Goal: Information Seeking & Learning: Understand process/instructions

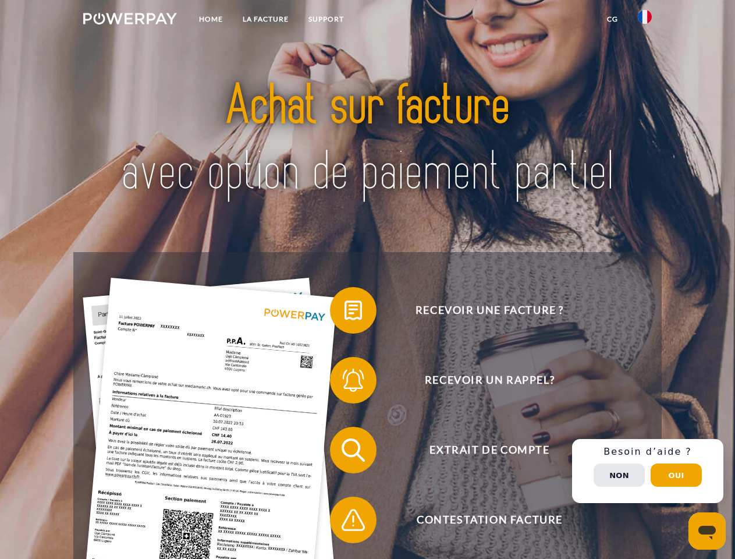
click at [130, 20] on img at bounding box center [130, 19] width 94 height 12
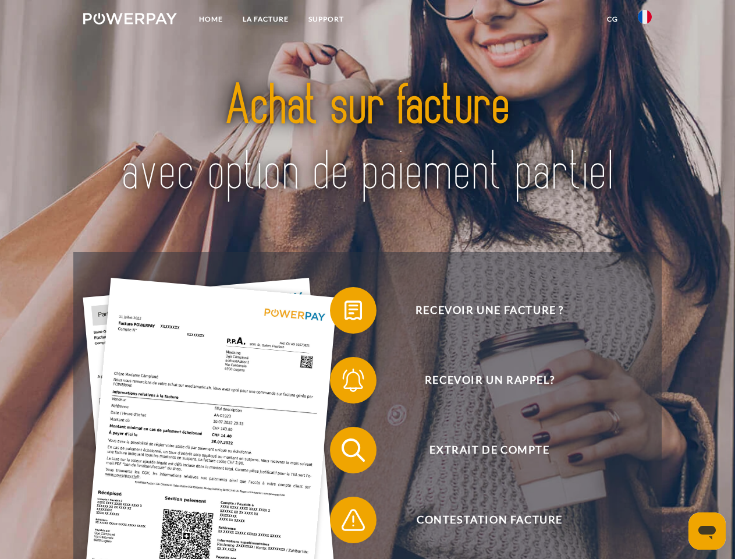
click at [645, 20] on img at bounding box center [645, 17] width 14 height 14
click at [612, 19] on link "CG" at bounding box center [612, 19] width 31 height 21
click at [345, 313] on span at bounding box center [336, 310] width 58 height 58
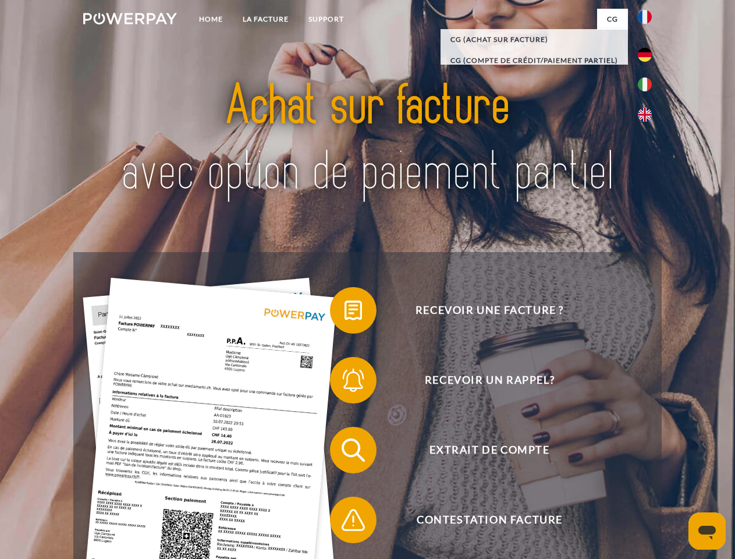
click at [345, 382] on span at bounding box center [336, 380] width 58 height 58
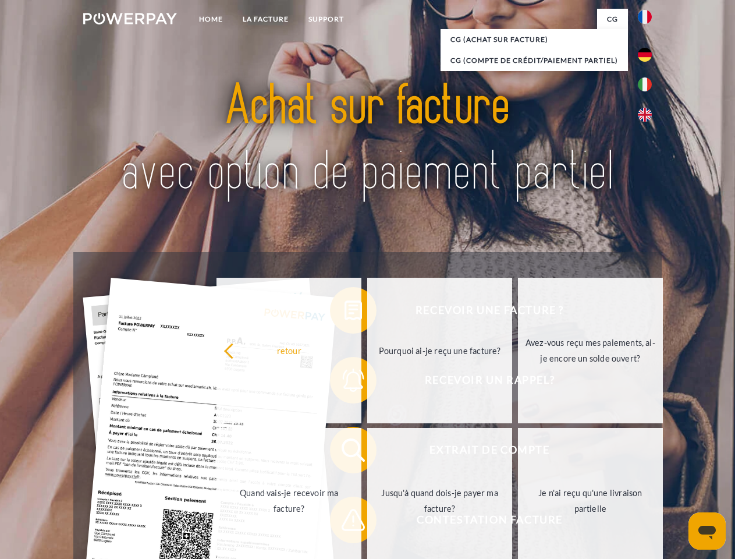
click at [367, 452] on link "Jusqu'à quand dois-je payer ma facture?" at bounding box center [439, 501] width 145 height 146
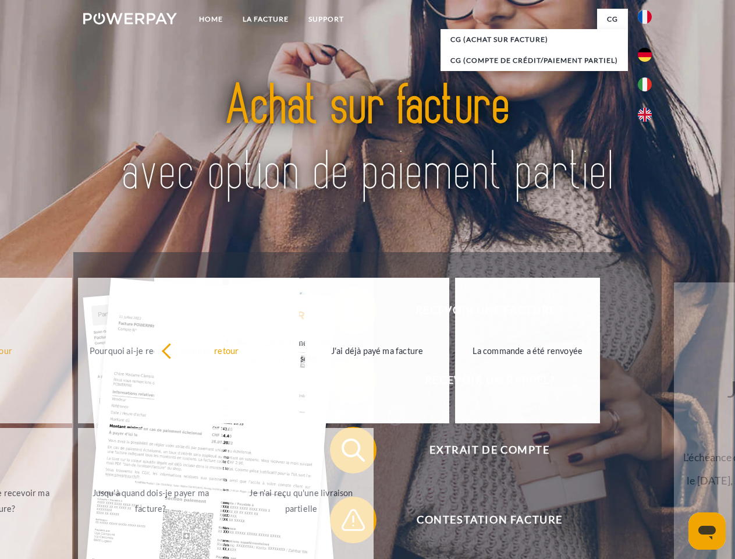
click at [345, 522] on span at bounding box center [336, 520] width 58 height 58
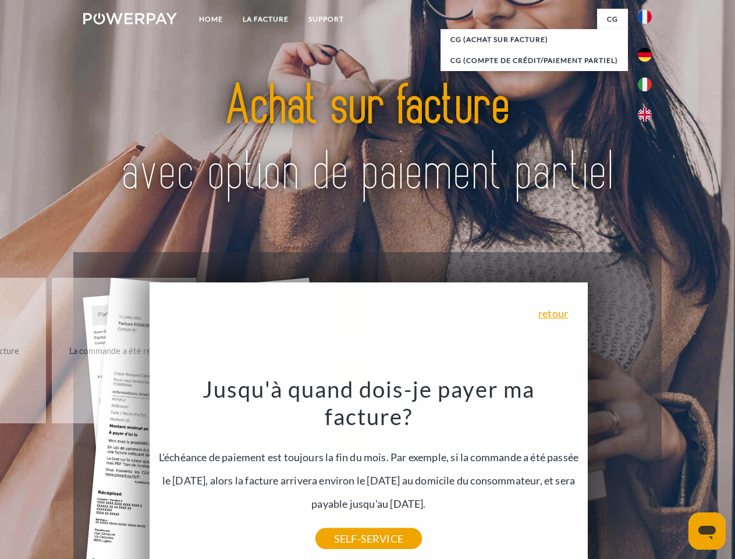
click at [648, 471] on div "Recevoir une facture ? Recevoir un rappel? Extrait de compte retour" at bounding box center [367, 485] width 588 height 466
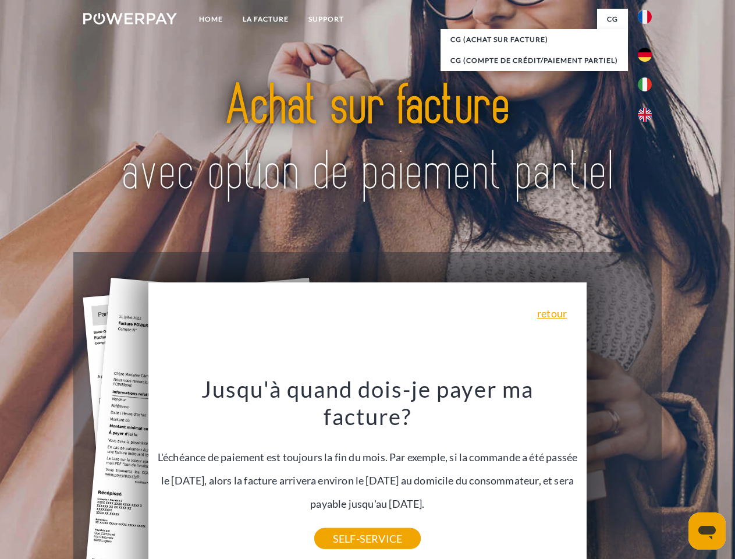
click at [619, 473] on span "Extrait de compte" at bounding box center [489, 450] width 285 height 47
click at [676, 475] on header "Home LA FACTURE Support" at bounding box center [367, 402] width 735 height 804
